Goal: Task Accomplishment & Management: Manage account settings

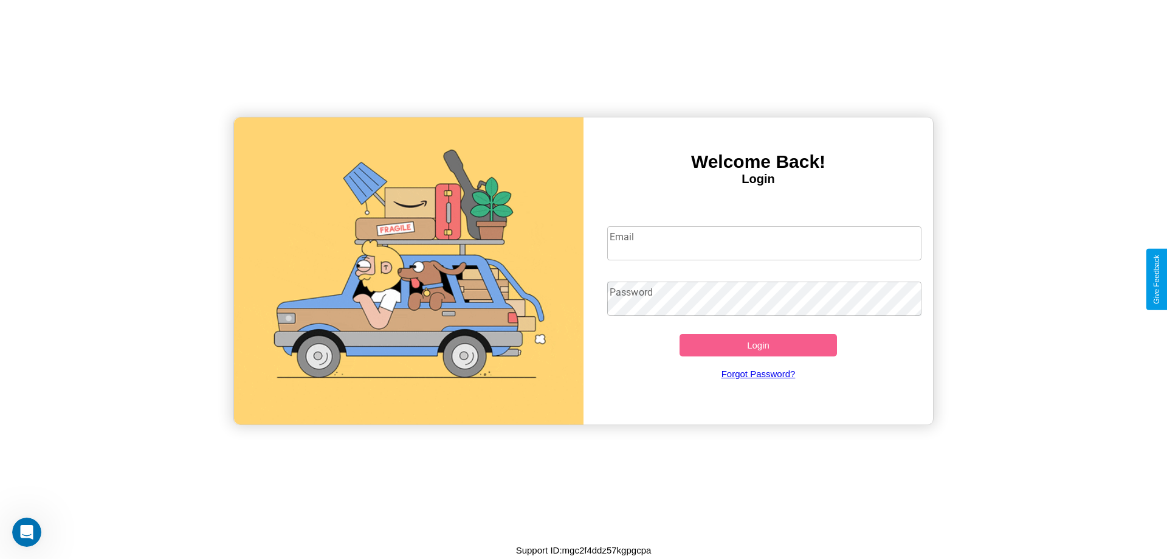
click at [764, 243] on input "Email" at bounding box center [764, 243] width 315 height 34
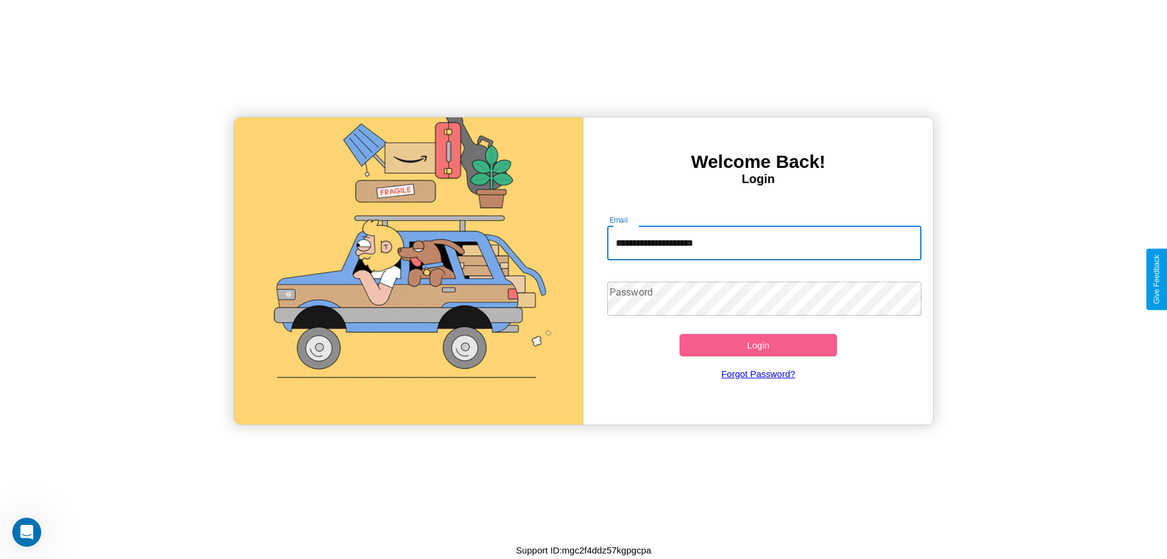
type input "**********"
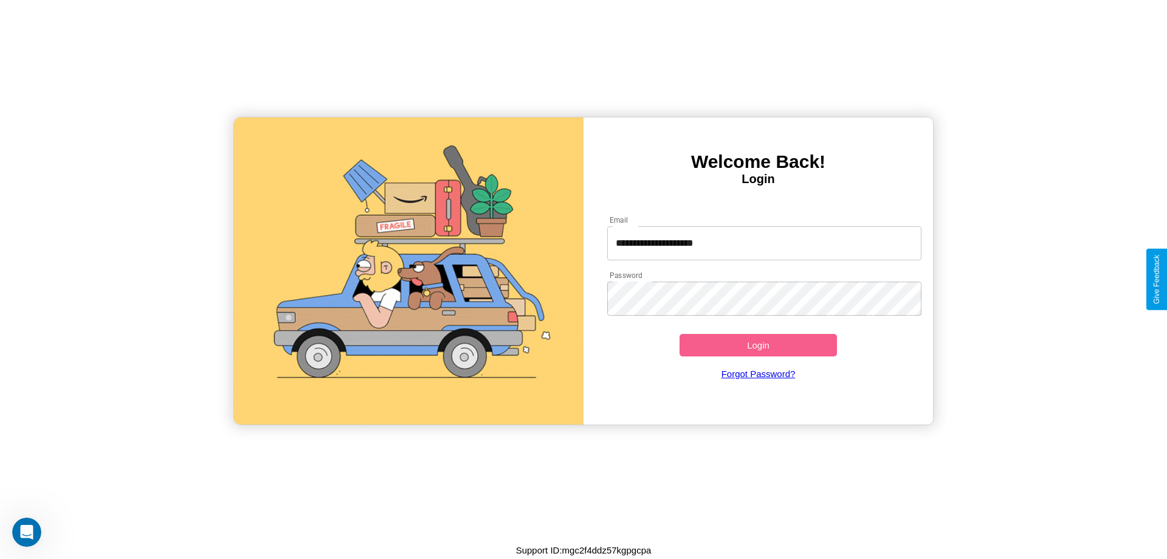
click at [758, 345] on button "Login" at bounding box center [758, 345] width 157 height 22
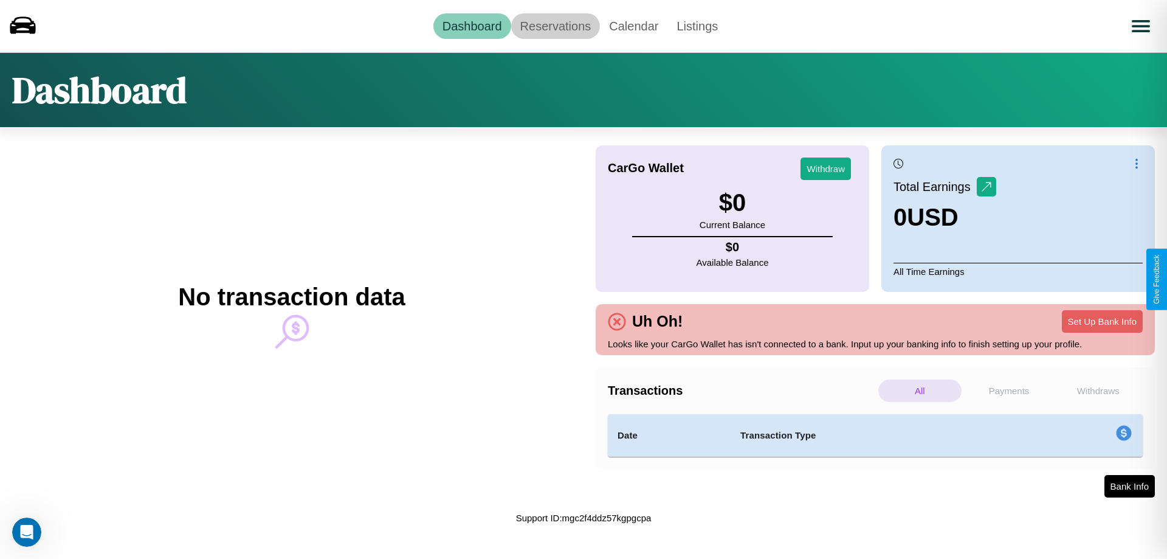
click at [555, 26] on link "Reservations" at bounding box center [555, 26] width 89 height 26
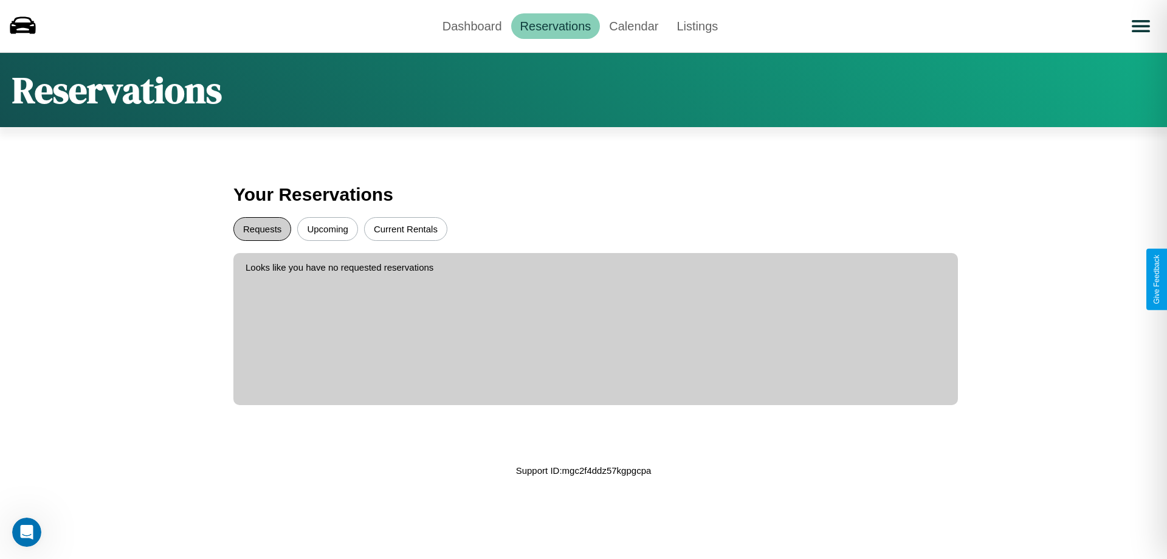
click at [262, 229] on button "Requests" at bounding box center [262, 229] width 58 height 24
click at [406, 229] on button "Current Rentals" at bounding box center [405, 229] width 83 height 24
click at [634, 26] on link "Calendar" at bounding box center [633, 26] width 67 height 26
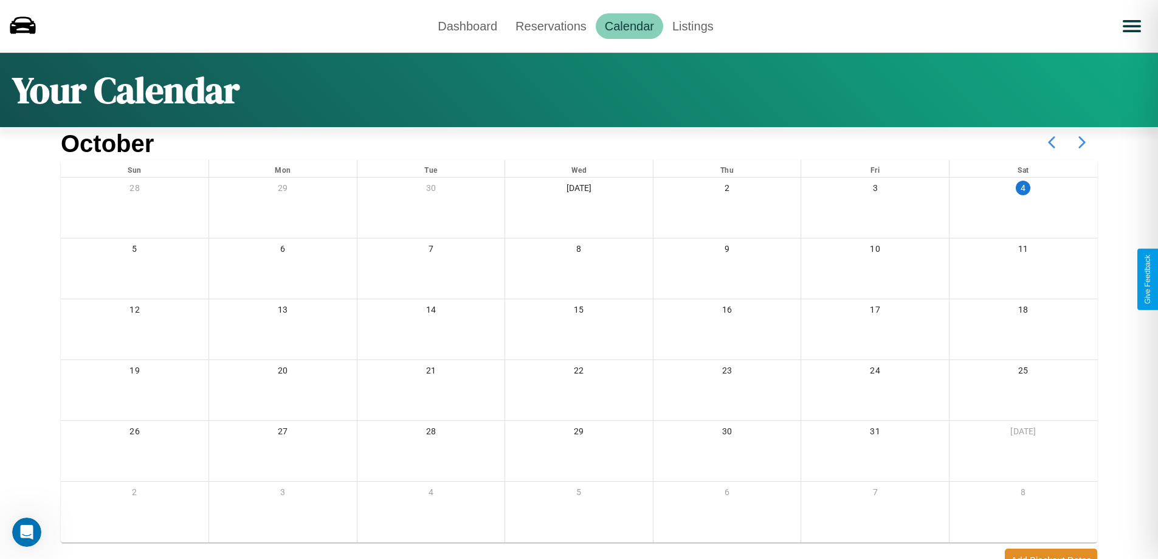
click at [1082, 142] on icon at bounding box center [1082, 142] width 30 height 30
